Goal: Information Seeking & Learning: Learn about a topic

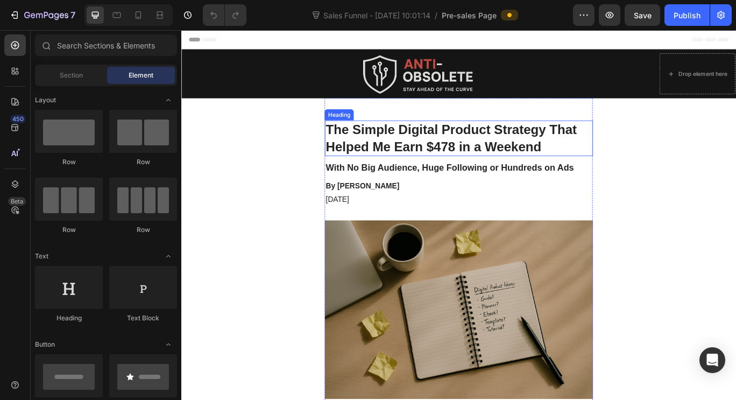
click at [461, 153] on h1 "The Simple Digital Product Strategy That Helped Me Earn $478 in a Weekend" at bounding box center [504, 155] width 312 height 41
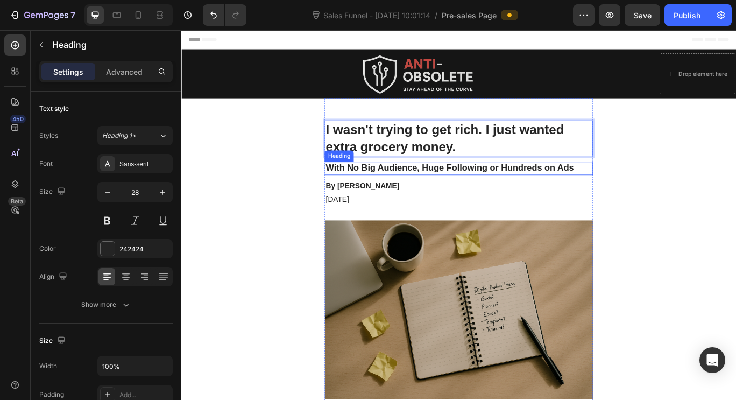
click at [468, 185] on h2 "With No Big Audience, Huge Following or Hundreds on Ads" at bounding box center [504, 191] width 312 height 16
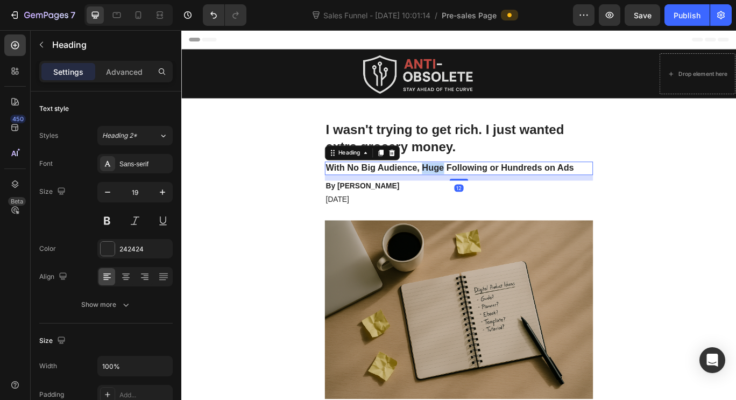
click at [468, 185] on h2 "With No Big Audience, Huge Following or Hundreds on Ads" at bounding box center [504, 191] width 312 height 16
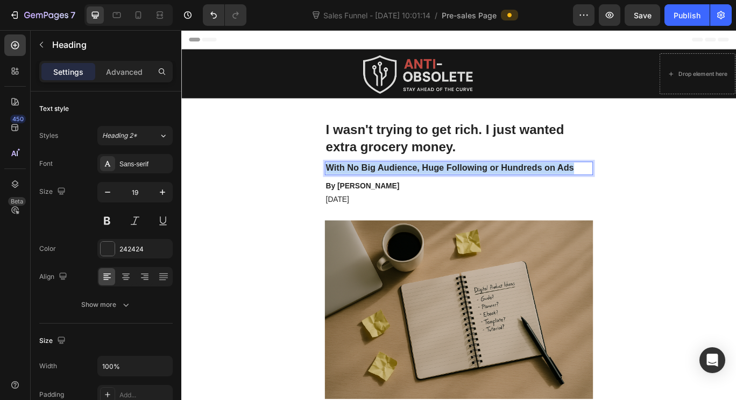
click at [468, 185] on p "With No Big Audience, Huge Following or Hundreds on Ads" at bounding box center [504, 190] width 310 height 13
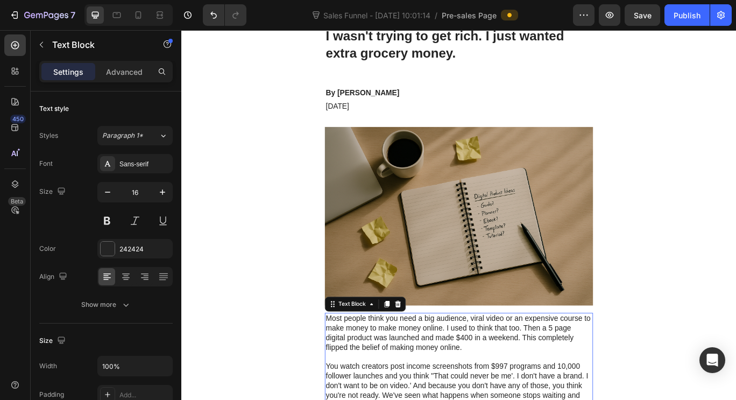
scroll to position [82, 0]
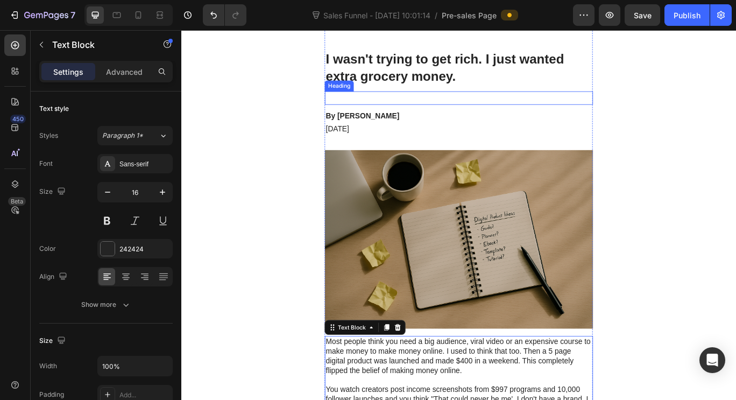
click at [394, 104] on p "Rich Text Editor. Editing area: main" at bounding box center [504, 108] width 310 height 13
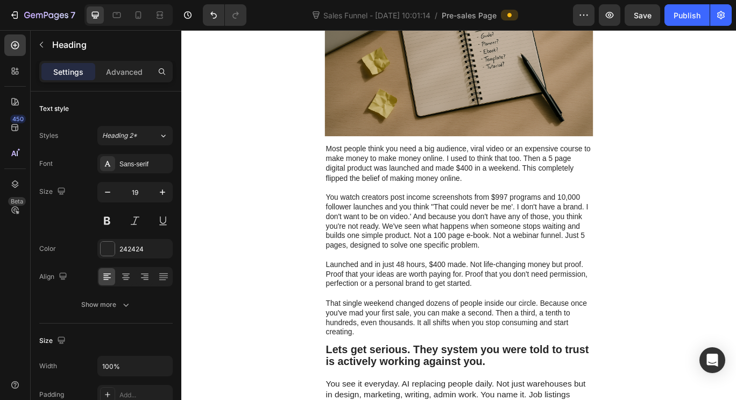
scroll to position [306, 0]
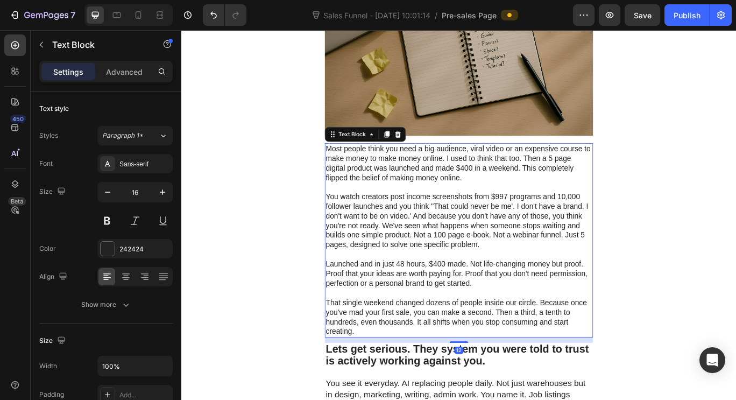
click at [417, 198] on p "Most people think you need a big audience, viral video or an expensive course t…" at bounding box center [504, 185] width 310 height 45
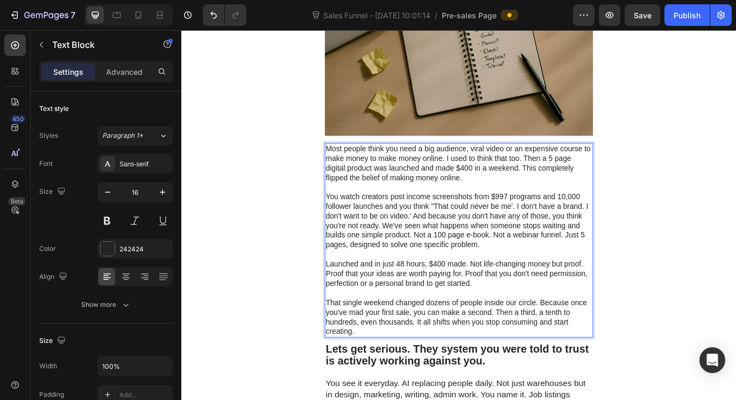
click at [417, 198] on p "Most people think you need a big audience, viral video or an expensive course t…" at bounding box center [504, 185] width 310 height 45
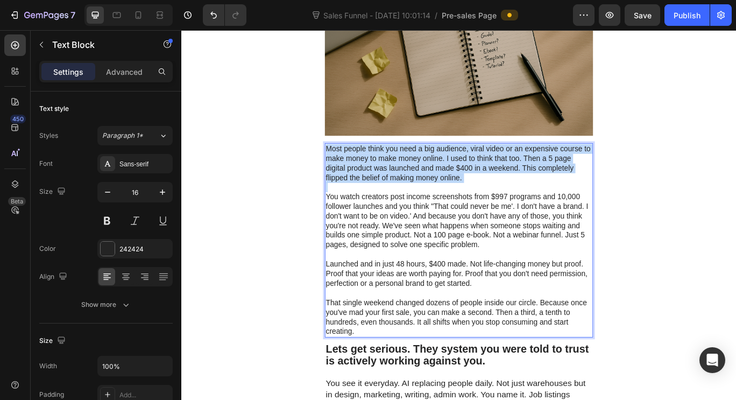
click at [417, 198] on p "Most people think you need a big audience, viral video or an expensive course t…" at bounding box center [504, 185] width 310 height 45
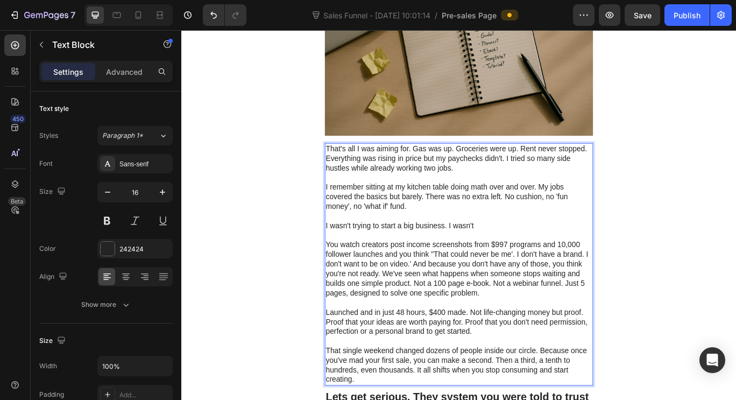
click at [533, 262] on p "I wasn't trying to start a big business. I wasn't" at bounding box center [504, 257] width 310 height 11
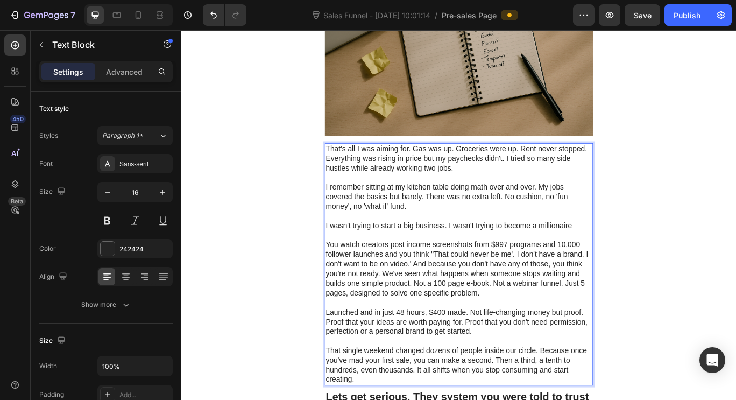
click at [632, 258] on p "I wasn't trying to start a big business. I wasn't trying to become a millionaire" at bounding box center [504, 257] width 310 height 11
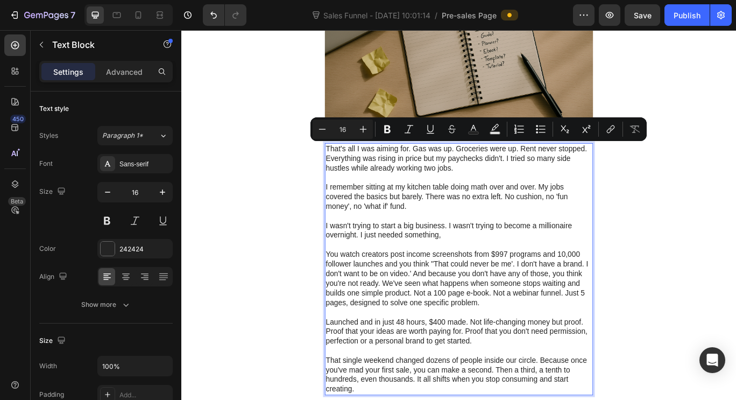
click at [491, 254] on p "I wasn't trying to start a big business. I wasn't trying to become a millionair…" at bounding box center [504, 263] width 310 height 23
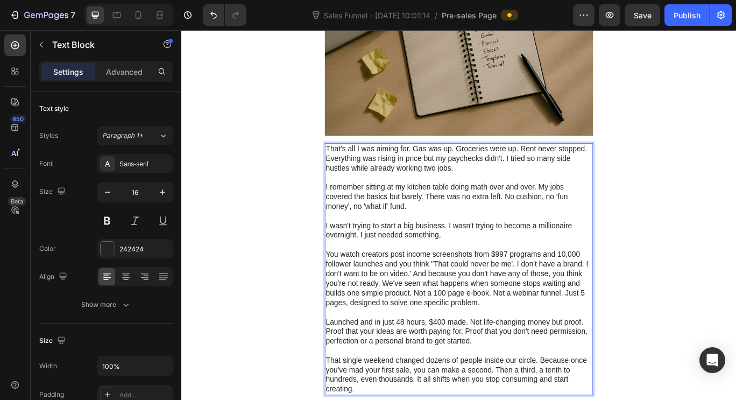
click at [487, 265] on p "I wasn't trying to start a big business. I wasn't trying to become a millionair…" at bounding box center [504, 263] width 310 height 23
click at [485, 266] on icon "anything" at bounding box center [499, 268] width 33 height 9
click at [526, 271] on p "I wasn't trying to start a big business. I wasn't trying to become a millionair…" at bounding box center [504, 263] width 310 height 23
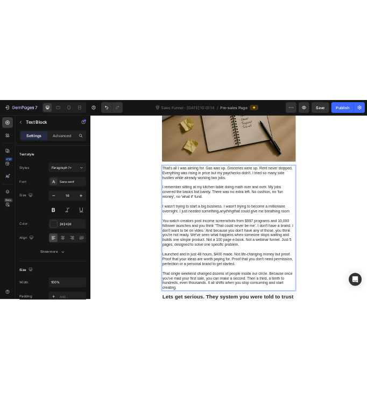
scroll to position [321, 0]
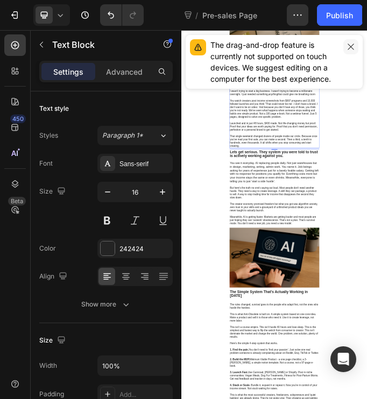
click at [351, 50] on icon "button" at bounding box center [351, 47] width 9 height 9
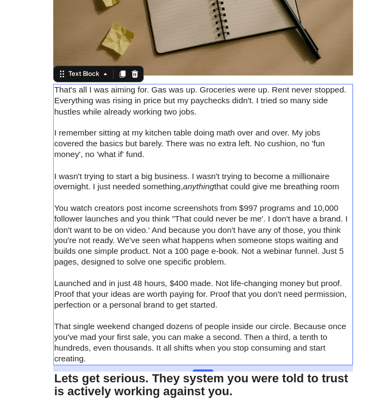
scroll to position [39, 0]
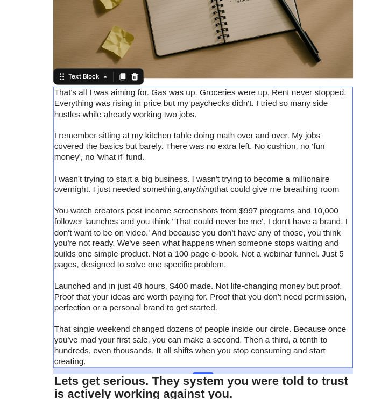
click at [112, 230] on p "You watch creators post income screenshots from $997 programs and 10,000 follow…" at bounding box center [215, 260] width 310 height 67
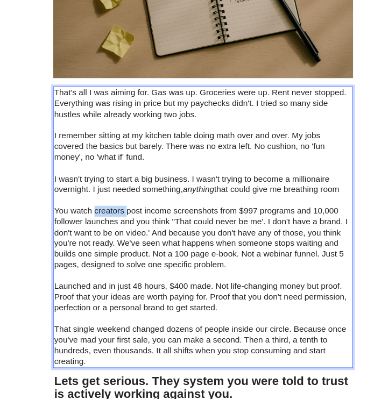
click at [112, 230] on p "You watch creators post income screenshots from $997 programs and 10,000 follow…" at bounding box center [215, 260] width 310 height 67
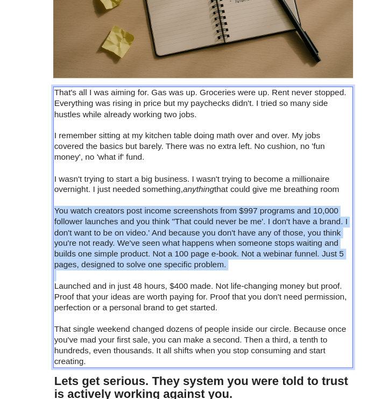
click at [112, 230] on p "You watch creators post income screenshots from $997 programs and 10,000 follow…" at bounding box center [215, 260] width 310 height 67
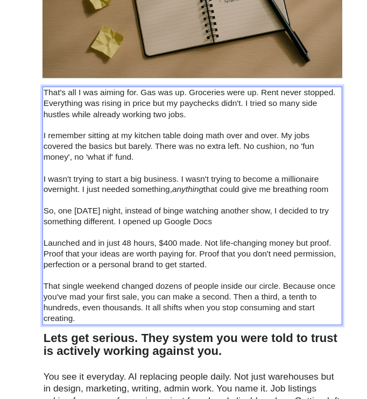
click at [228, 251] on p "Rich Text Editor. Editing area: main" at bounding box center [205, 254] width 310 height 11
click at [231, 244] on p "So, one [DATE] night, instead of binge watching another show, I decided to try …" at bounding box center [205, 238] width 310 height 23
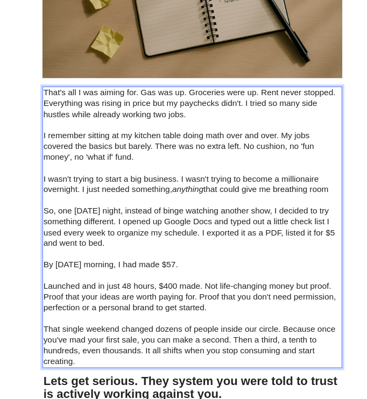
click at [96, 365] on p "That single weekend changed dozens of people inside our circle. Because once yo…" at bounding box center [205, 372] width 310 height 45
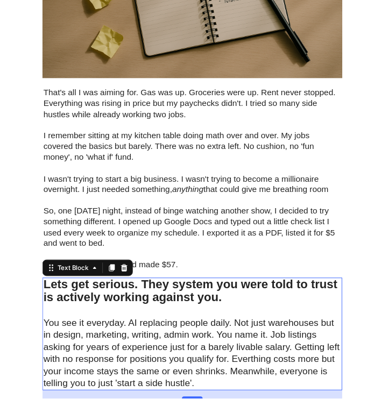
click at [110, 304] on strong "Lets get serious. They system you were told to trust is actively working agains…" at bounding box center [203, 314] width 306 height 27
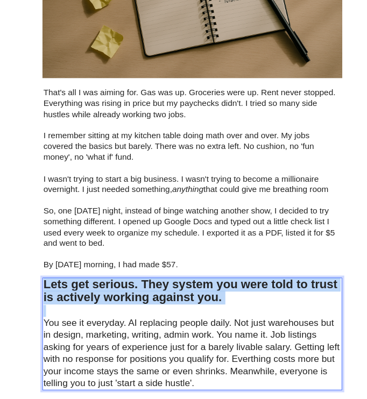
click at [110, 304] on strong "Lets get serious. They system you were told to trust is actively working agains…" at bounding box center [203, 314] width 306 height 27
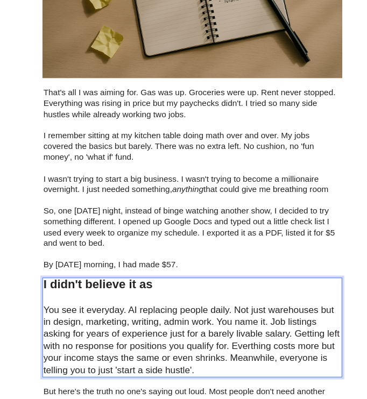
click at [108, 349] on p "You see it everyday. AI replacing people daily. Not just warehouses but in desi…" at bounding box center [205, 366] width 310 height 75
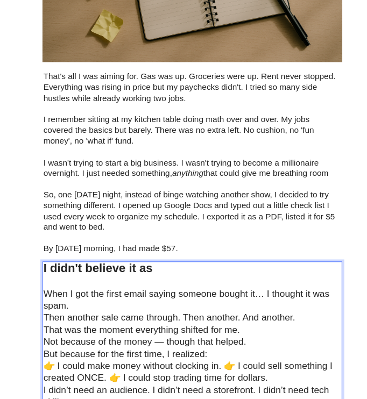
scroll to position [64, 0]
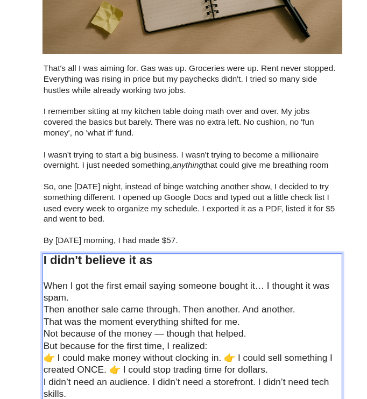
click at [164, 287] on p "I didn't believe it as" at bounding box center [205, 283] width 310 height 13
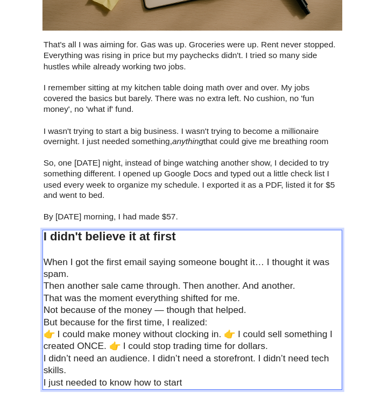
scroll to position [90, 0]
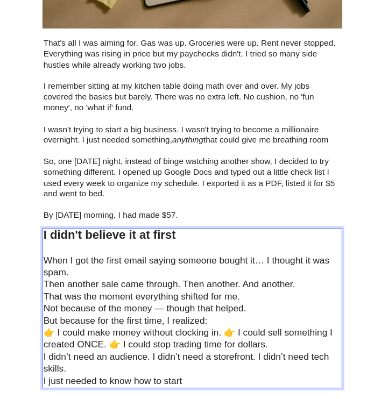
click at [237, 358] on p "👉 I could make money without clocking in. 👉 I could sell something I created ON…" at bounding box center [205, 365] width 310 height 25
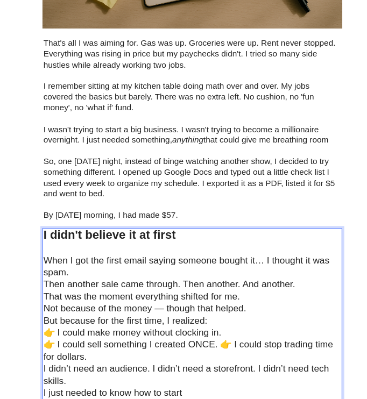
click at [227, 368] on p "👉 I could sell something I created ONCE. 👉 I could stop trading time for dollar…" at bounding box center [205, 377] width 310 height 25
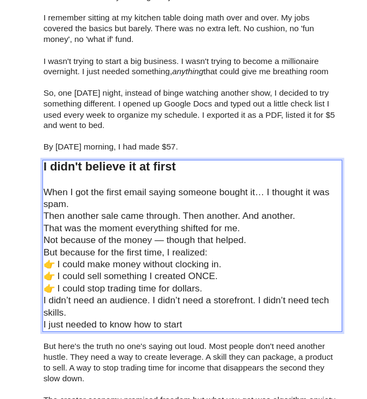
scroll to position [162, 0]
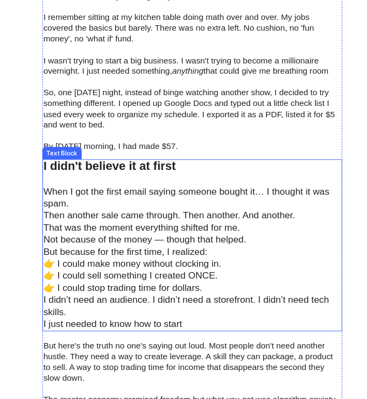
click at [48, 325] on div "I didn't believe it at first When I got the first email saying someone bought i…" at bounding box center [204, 268] width 312 height 180
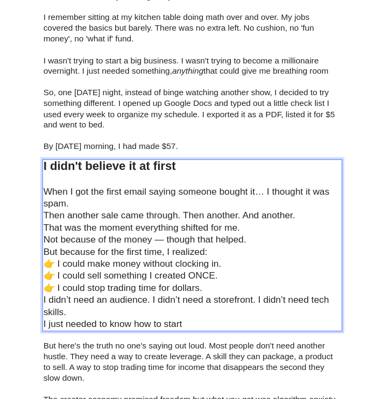
click at [50, 326] on p "I didn’t need an audience. I didn’t need a storefront. I didn’t need tech skill…" at bounding box center [205, 331] width 310 height 25
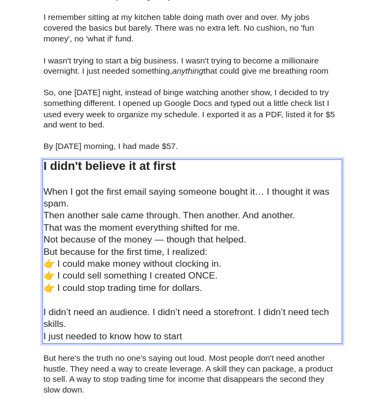
click at [216, 363] on p "I just needed to know how to start" at bounding box center [205, 362] width 310 height 12
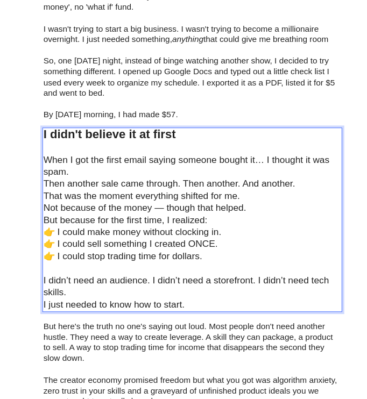
scroll to position [195, 0]
click at [184, 153] on p "I didn't believe it at first" at bounding box center [205, 152] width 310 height 13
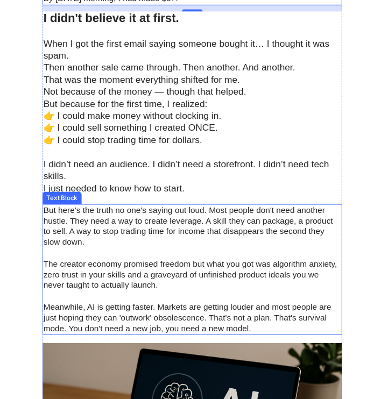
scroll to position [316, 0]
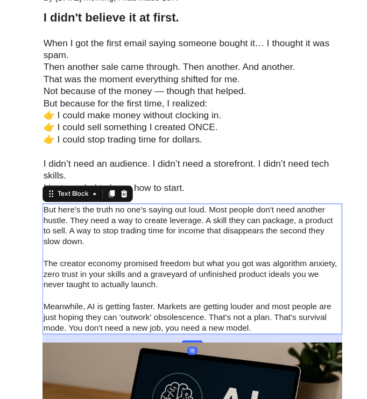
click at [107, 248] on p "But here's the truth no one's saying out loud. Most people don't need another h…" at bounding box center [205, 248] width 310 height 45
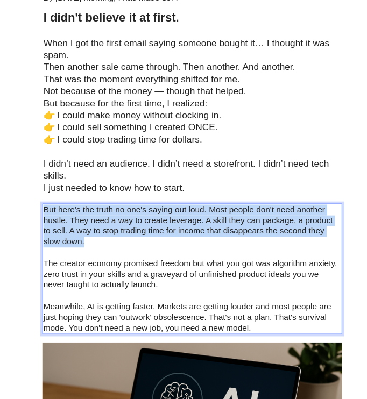
click at [107, 248] on p "But here's the truth no one's saying out loud. Most people don't need another h…" at bounding box center [205, 248] width 310 height 45
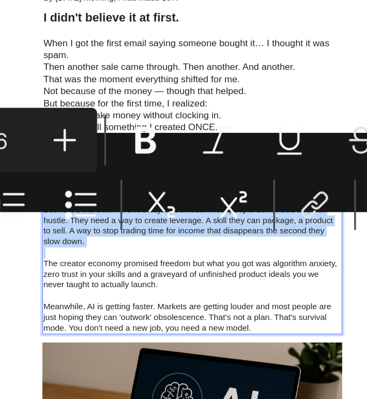
click at [107, 248] on p "But here's the truth no one's saying out loud. Most people don't need another h…" at bounding box center [205, 248] width 310 height 45
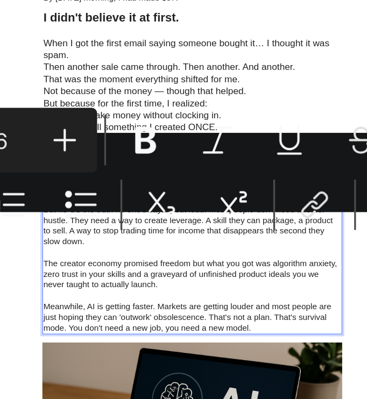
click at [109, 311] on p "The creator economy promised freedom but what you got was algorithm anxiety, ze…" at bounding box center [205, 297] width 310 height 33
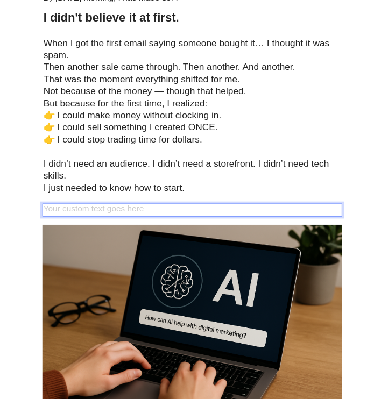
click at [55, 230] on div "Rich Text Editor. Editing area: main" at bounding box center [204, 230] width 312 height 13
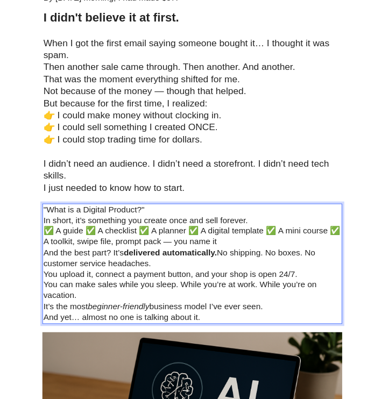
click at [93, 229] on p ""What is a Digital Product?"" at bounding box center [205, 231] width 310 height 11
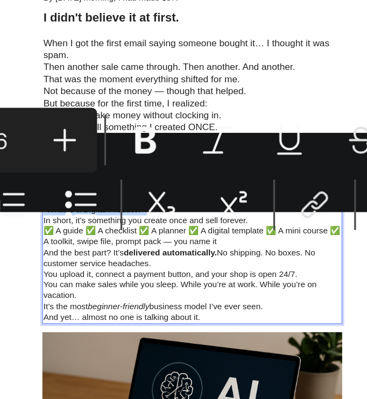
click at [93, 229] on p ""What is a Digital Product?"" at bounding box center [205, 231] width 310 height 11
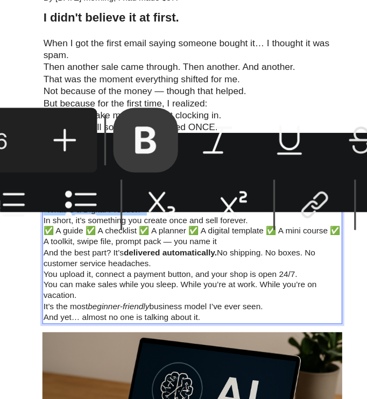
click at [258, 166] on icon "Editor contextual toolbar" at bounding box center [260, 161] width 11 height 11
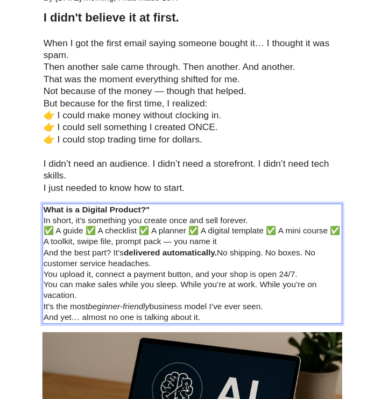
click at [174, 233] on p "What is a Digital Product?"" at bounding box center [205, 231] width 310 height 11
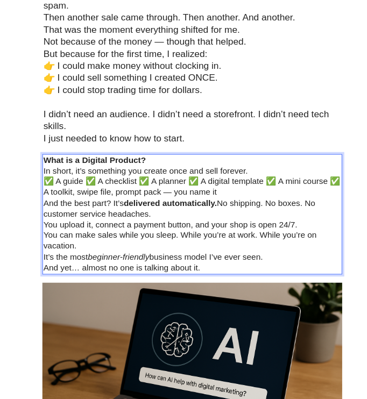
scroll to position [369, 0]
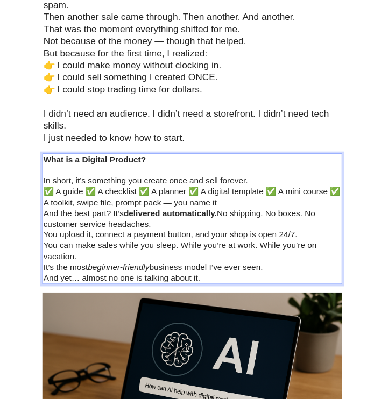
click at [91, 213] on p "✅ A guide ✅ A checklist ✅ A planner ✅ A digital template ✅ A mini course ✅ A to…" at bounding box center [205, 218] width 310 height 23
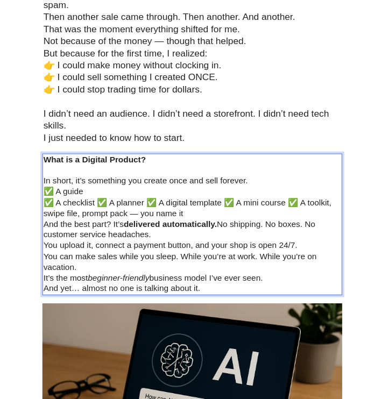
click at [105, 224] on p "✅ A checklist ✅ A planner ✅ A digital template ✅ A mini course ✅ A toolkit, swi…" at bounding box center [205, 229] width 310 height 23
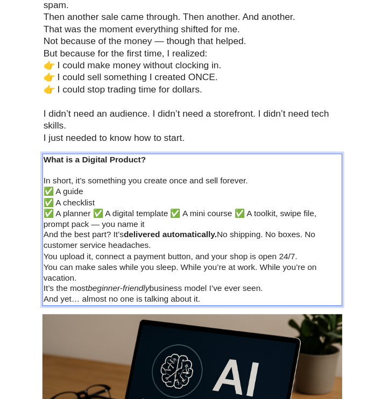
click at [99, 237] on p "✅ A planner ✅ A digital template ✅ A mini course ✅ A toolkit, swipe file, promp…" at bounding box center [205, 240] width 310 height 23
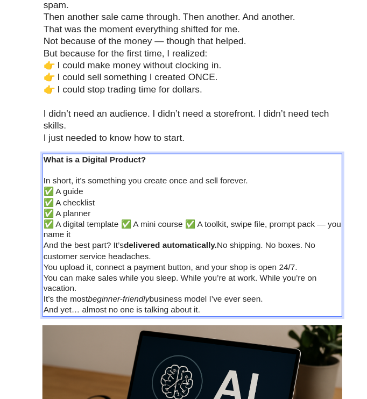
click at [128, 246] on p "✅ A digital template ✅ A mini course ✅ A toolkit, swipe file, prompt pack — you…" at bounding box center [205, 252] width 310 height 23
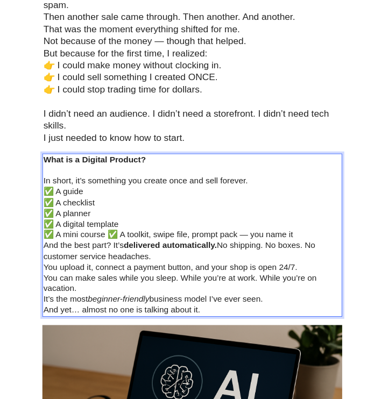
click at [114, 253] on p "✅ A mini course ✅ A toolkit, swipe file, prompt pack — you name it" at bounding box center [205, 256] width 310 height 11
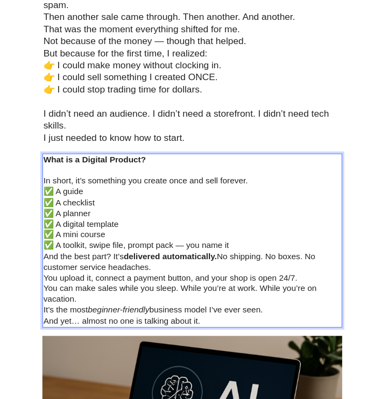
click at [190, 270] on p "✅ A toolkit, swipe file, prompt pack — you name it" at bounding box center [205, 268] width 310 height 11
click at [190, 270] on p "✅ A toolkit, swipe file, prompt packyou name it" at bounding box center [205, 268] width 310 height 11
click at [182, 271] on p "✅ A toolkit, swipe file, prompt packyou name it" at bounding box center [205, 268] width 310 height 11
click at [182, 271] on p "✅ A toolkit, swipe file, prompt pack you name it" at bounding box center [205, 268] width 310 height 11
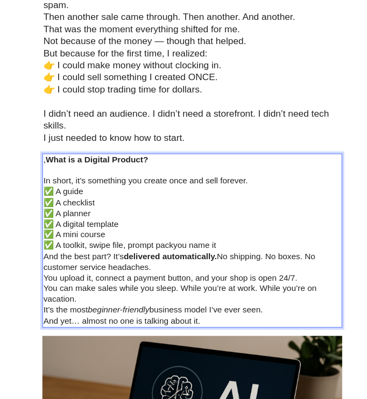
click at [285, 186] on p "Rich Text Editor. Editing area: main" at bounding box center [205, 190] width 310 height 11
click at [217, 270] on p "✅ A toolkit, swipe file, prompt packyou name it" at bounding box center [205, 268] width 310 height 11
click at [184, 269] on p "✅ A toolkit, swipe file, prompt packyou name it" at bounding box center [205, 268] width 310 height 11
click at [50, 300] on p "You upload it, connect a payment button, and your shop is open 24/7." at bounding box center [205, 302] width 310 height 11
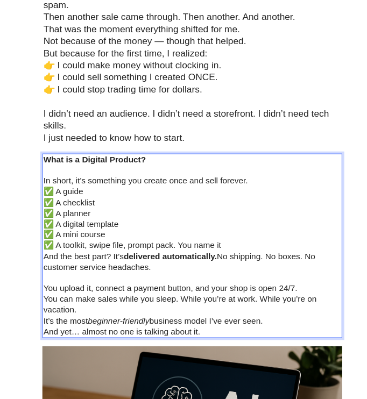
click at [50, 342] on p "It’s the most beginner-friendly business model I’ve ever seen." at bounding box center [205, 346] width 310 height 11
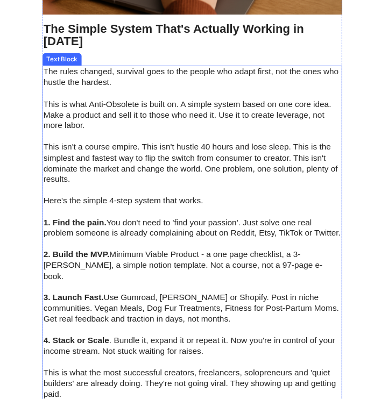
scroll to position [934, 0]
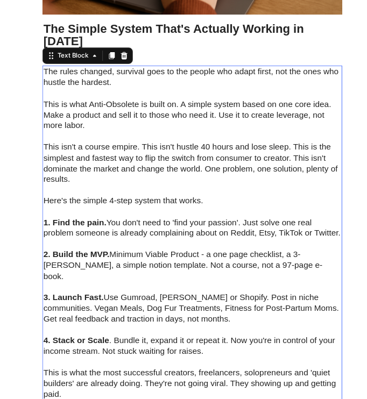
click at [48, 81] on div "The rules changed, survival goes to the people who adapt first, not the ones wh…" at bounding box center [204, 267] width 312 height 372
click at [50, 82] on p "The rules changed, survival goes to the people who adapt first, not the ones wh…" at bounding box center [205, 93] width 310 height 23
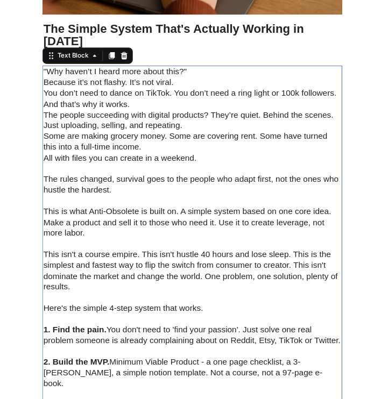
click at [50, 82] on p ""Why haven’t I heard more about this?"" at bounding box center [205, 87] width 310 height 11
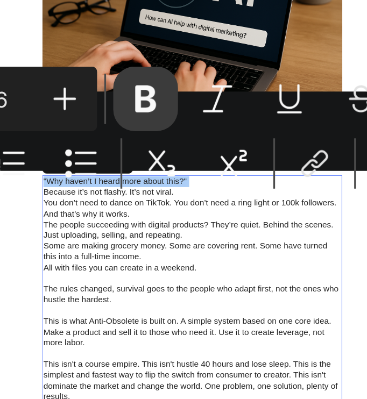
click at [259, 115] on icon "Editor contextual toolbar" at bounding box center [260, 116] width 6 height 8
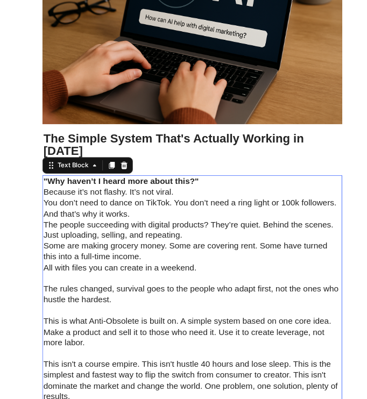
click at [150, 241] on p "The people succeeding with digital products? They’re quiet. Behind the scenes. …" at bounding box center [205, 248] width 310 height 23
click at [50, 203] on p "Because it’s not flashy. It’s not viral." at bounding box center [205, 208] width 310 height 11
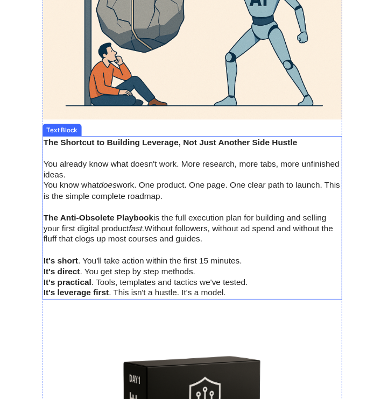
scroll to position [1704, 0]
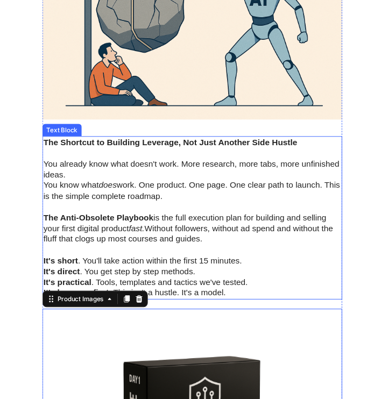
click at [129, 230] on strong "The Anti-Obsolete Playbook" at bounding box center [107, 234] width 115 height 9
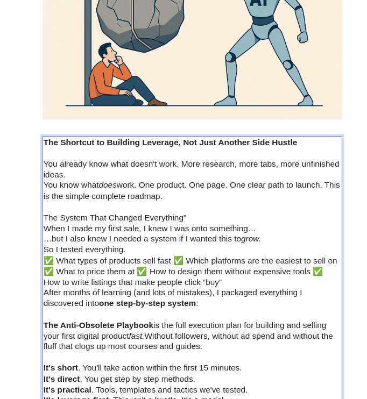
click at [203, 229] on p "The System That Changed Everything"" at bounding box center [205, 234] width 310 height 11
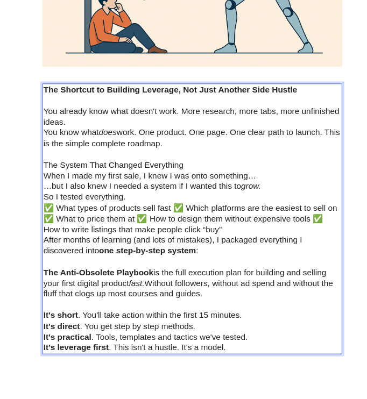
scroll to position [1759, 0]
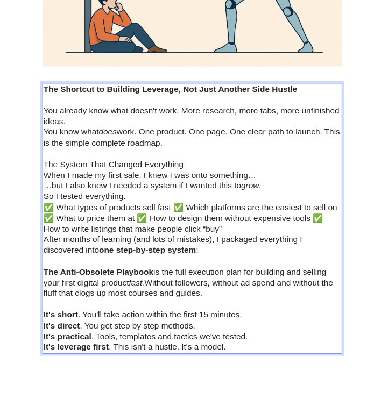
click at [182, 219] on p "✅ What types of products sell fast ✅ Which platforms are the easiest to sell on…" at bounding box center [205, 235] width 310 height 33
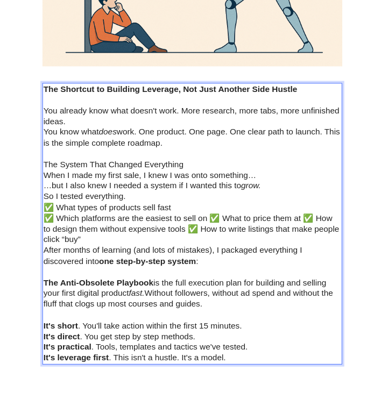
click at [221, 230] on p "✅ Which platforms are the easiest to sell on ✅ What to price them at ✅ How to d…" at bounding box center [205, 246] width 310 height 33
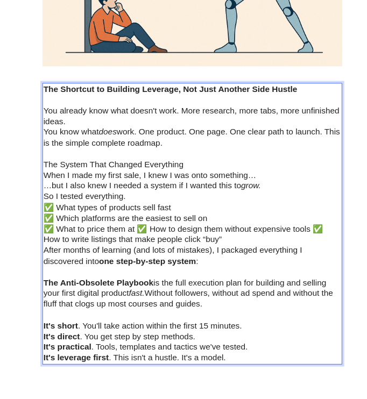
click at [144, 241] on p "✅ What to price them at ✅ How to design them without expensive tools ✅ How to w…" at bounding box center [205, 252] width 310 height 23
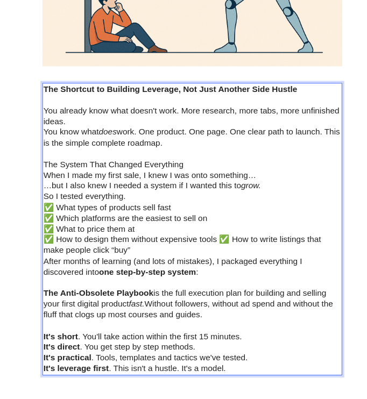
click at [231, 252] on p "✅ How to design them without expensive tools ✅ How to write listings that make …" at bounding box center [205, 263] width 310 height 23
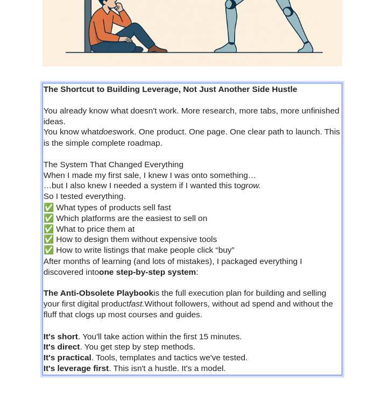
click at [48, 256] on div "The Shortcut to Building Leverage, Not Just Another Side Hustle You already kno…" at bounding box center [204, 246] width 312 height 305
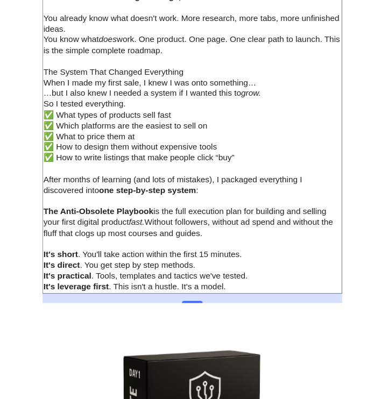
scroll to position [1858, 0]
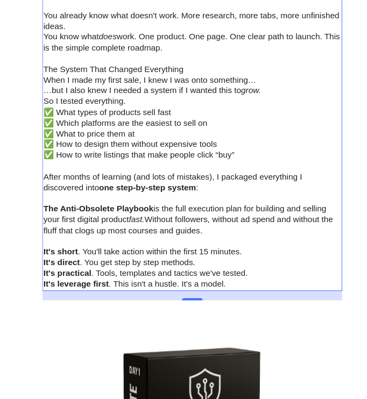
click at [254, 299] on p "It's leverage first . This isn't a hustle. It's a model." at bounding box center [205, 304] width 310 height 11
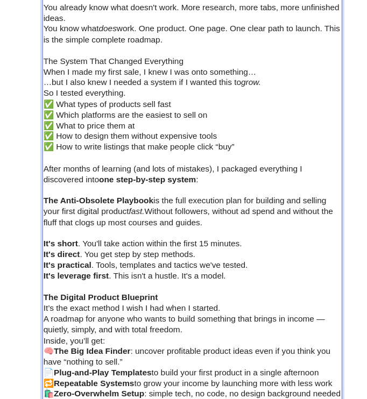
scroll to position [1867, 0]
click at [133, 313] on strong "The Digital Product Blueprint" at bounding box center [109, 317] width 119 height 9
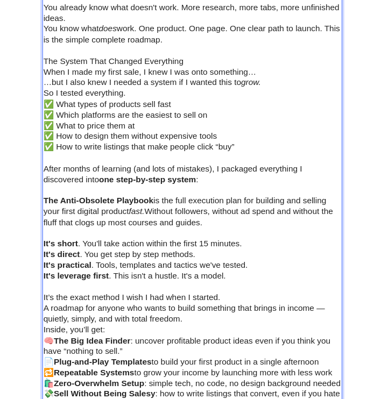
click at [112, 346] on p "Inside, you’ll get:" at bounding box center [205, 351] width 310 height 11
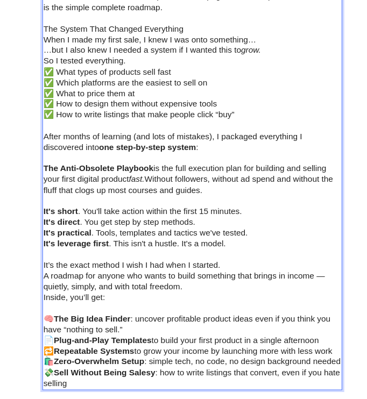
scroll to position [1901, 0]
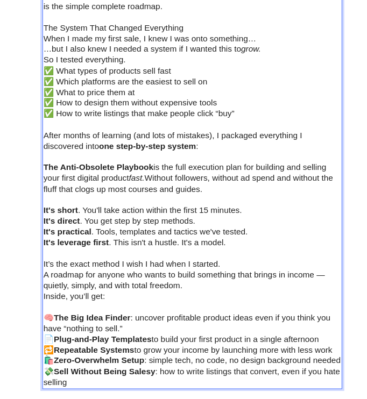
click at [48, 334] on div "The Shortcut to Building Leverage, Not Just Another Side Hustle You already kno…" at bounding box center [204, 182] width 312 height 461
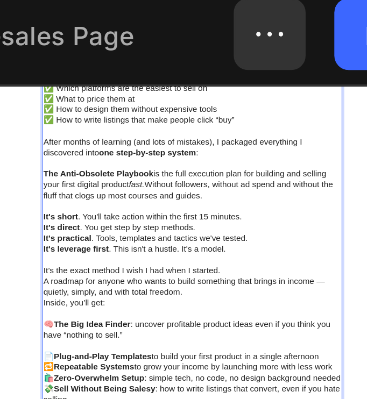
scroll to position [2179, 0]
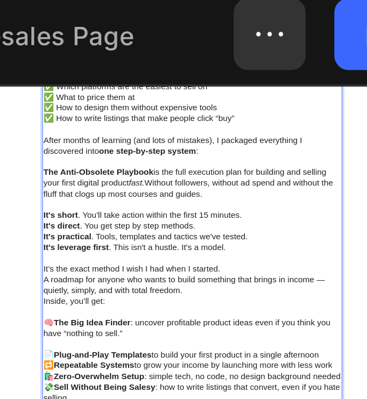
click at [53, 372] on p "🔁 Repeatable Systems to grow your income by launching more with less work" at bounding box center [205, 377] width 310 height 11
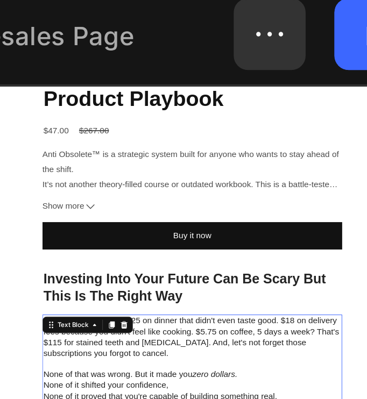
scroll to position [2912, 0]
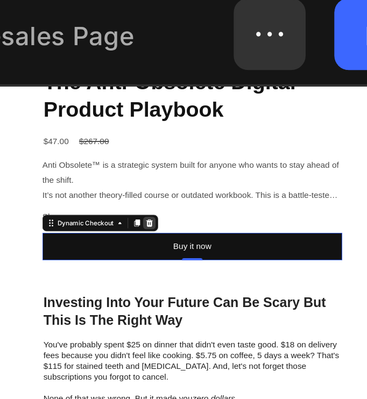
click at [157, 225] on icon at bounding box center [160, 229] width 7 height 8
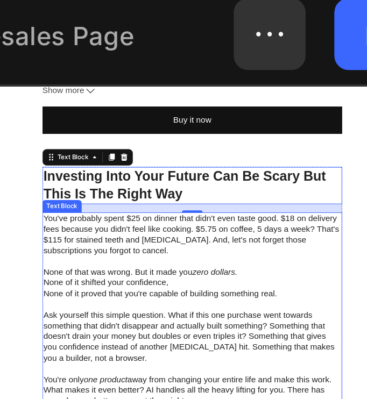
scroll to position [3051, 0]
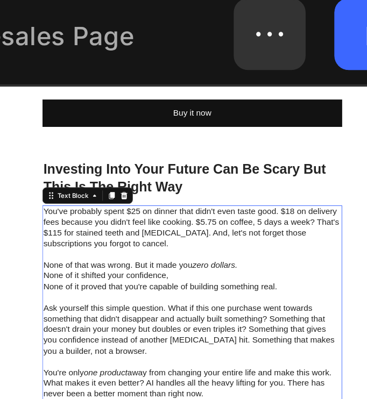
click at [56, 212] on p "You've probably spent $25 on dinner that didn't even taste good. $18 on deliver…" at bounding box center [205, 234] width 310 height 45
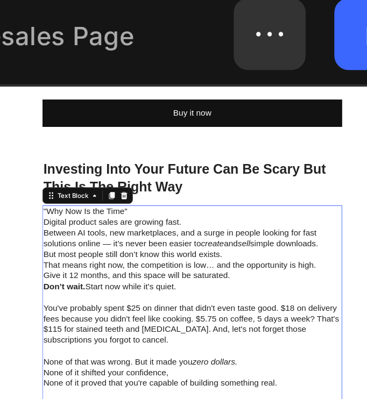
click at [58, 212] on p ""Why Now Is the Time"" at bounding box center [205, 217] width 310 height 11
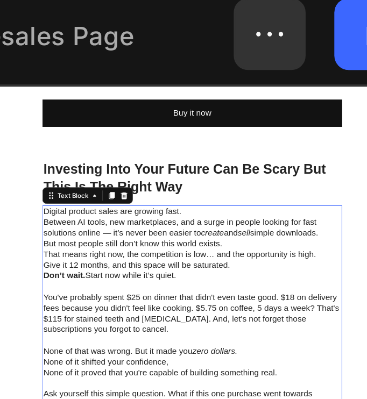
click at [111, 224] on p "Between AI tools, new marketplaces, and a surge in people looking for fast solu…" at bounding box center [205, 233] width 310 height 23
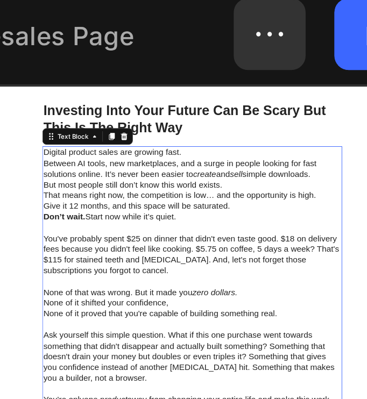
scroll to position [3108, 0]
